Goal: Task Accomplishment & Management: Complete application form

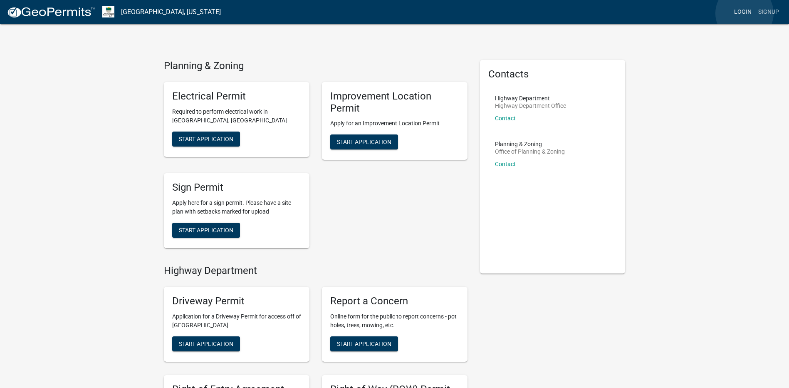
click at [744, 13] on link "Login" at bounding box center [743, 12] width 24 height 16
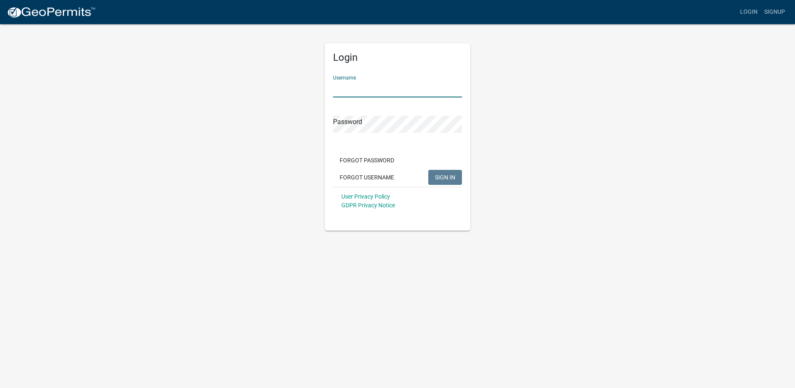
click at [355, 90] on input "Username" at bounding box center [397, 88] width 129 height 17
paste input "[EMAIL_ADDRESS][DOMAIN_NAME]"
type input "[EMAIL_ADDRESS][DOMAIN_NAME]"
click at [445, 177] on span "SIGN IN" at bounding box center [445, 176] width 20 height 7
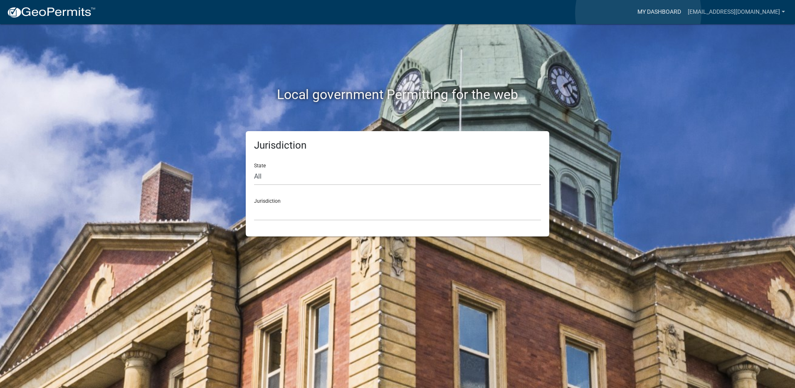
click at [638, 13] on link "My Dashboard" at bounding box center [659, 12] width 50 height 16
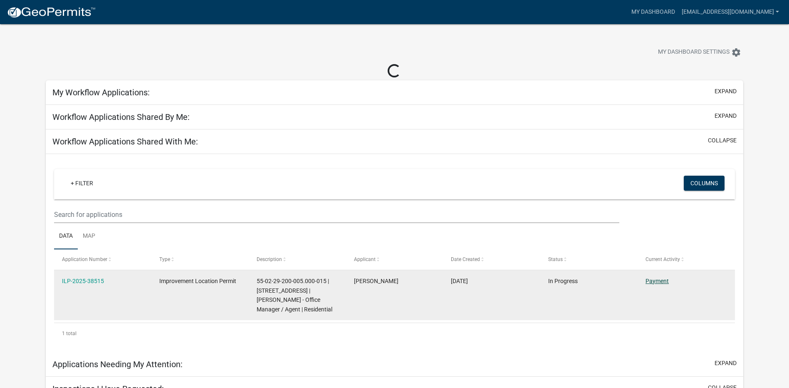
click at [661, 282] on link "Payment" at bounding box center [656, 280] width 23 height 7
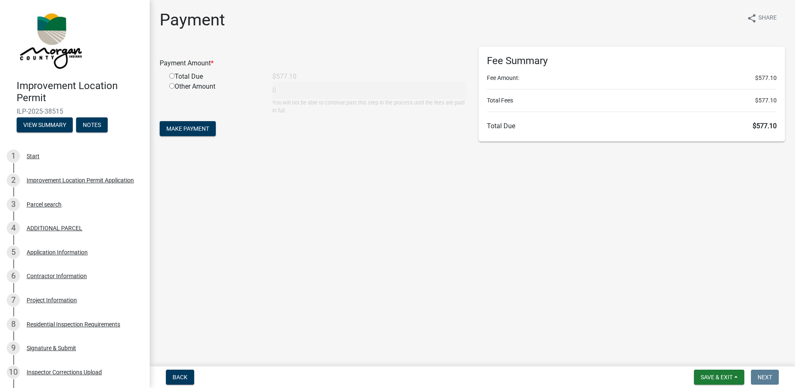
click at [173, 77] on input "radio" at bounding box center [171, 75] width 5 height 5
radio input "true"
type input "577.1"
click at [192, 128] on span "Make Payment" at bounding box center [187, 128] width 43 height 7
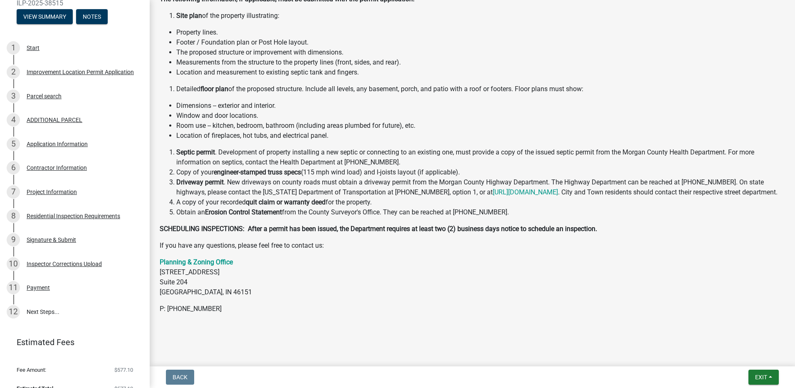
scroll to position [121, 0]
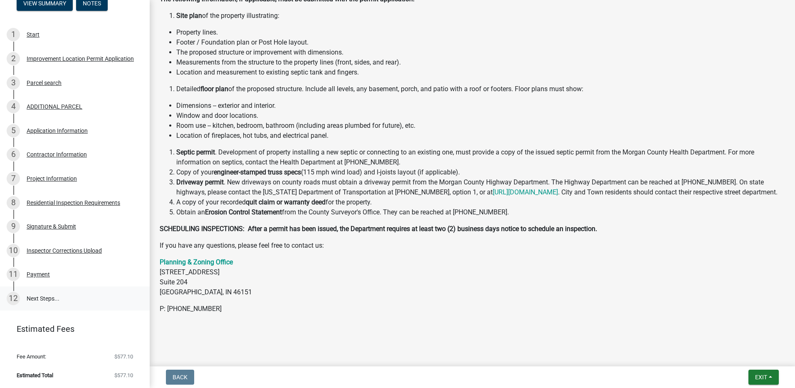
click at [52, 297] on link "12 Next Steps..." at bounding box center [75, 298] width 150 height 24
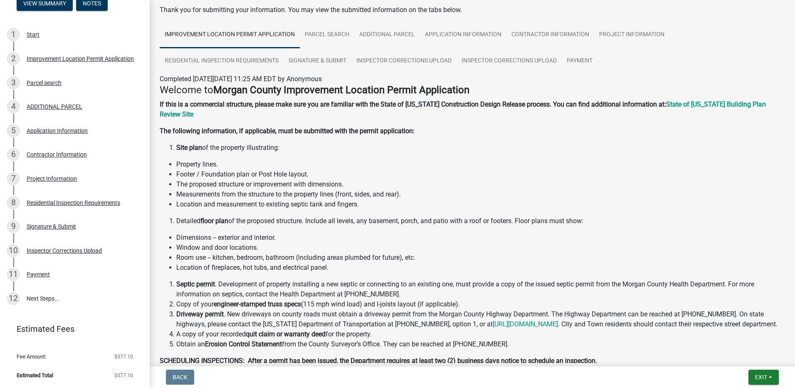
scroll to position [183, 0]
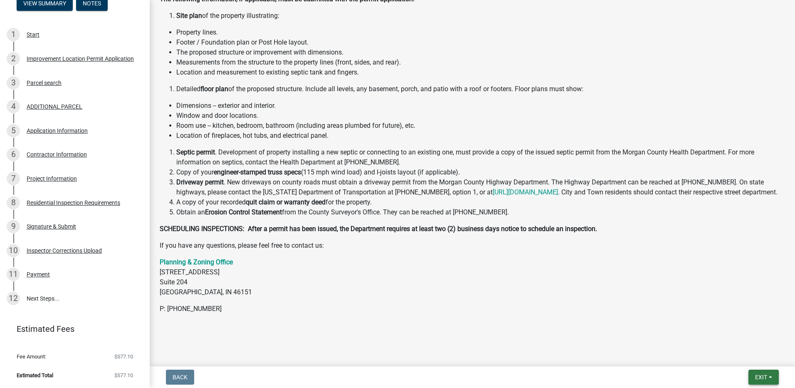
click at [766, 373] on span "Exit" at bounding box center [761, 376] width 12 height 7
click at [735, 334] on button "Save" at bounding box center [745, 335] width 67 height 20
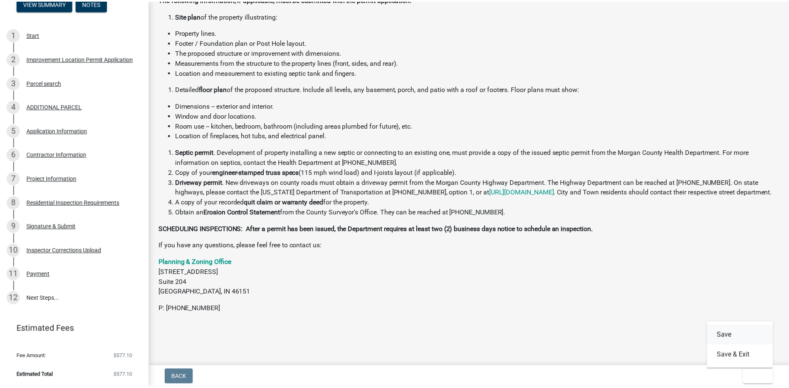
scroll to position [0, 0]
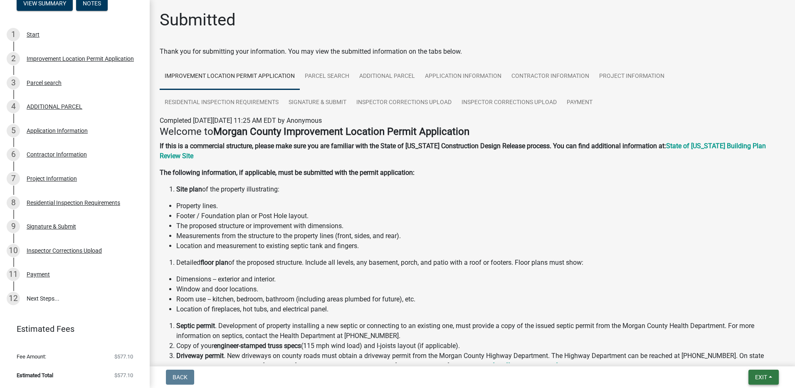
click at [762, 377] on span "Exit" at bounding box center [761, 376] width 12 height 7
click at [731, 356] on button "Save & Exit" at bounding box center [745, 355] width 67 height 20
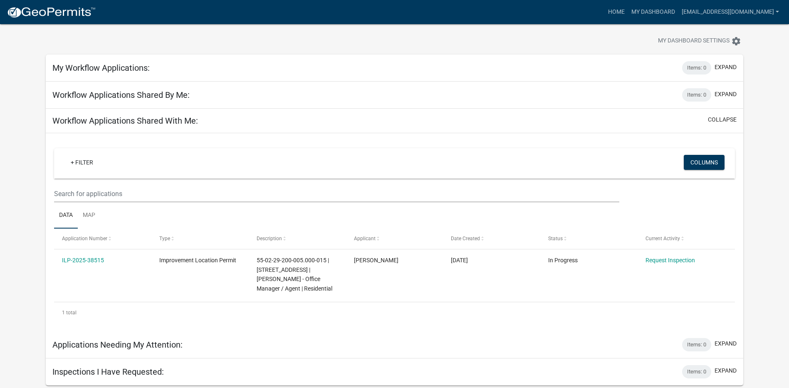
scroll to position [24, 0]
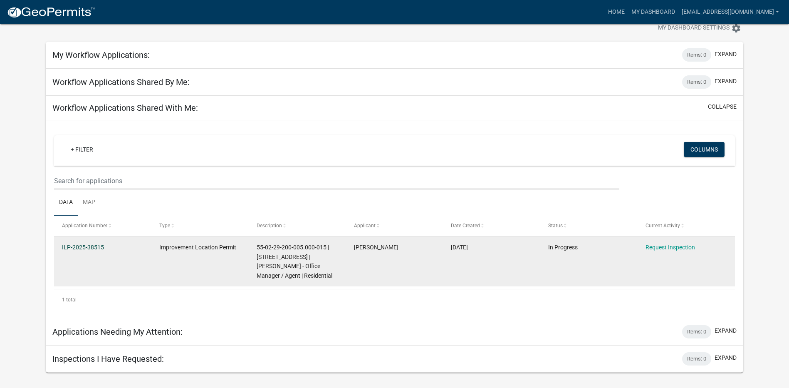
click at [84, 247] on link "ILP-2025-38515" at bounding box center [83, 247] width 42 height 7
